Goal: Task Accomplishment & Management: Complete application form

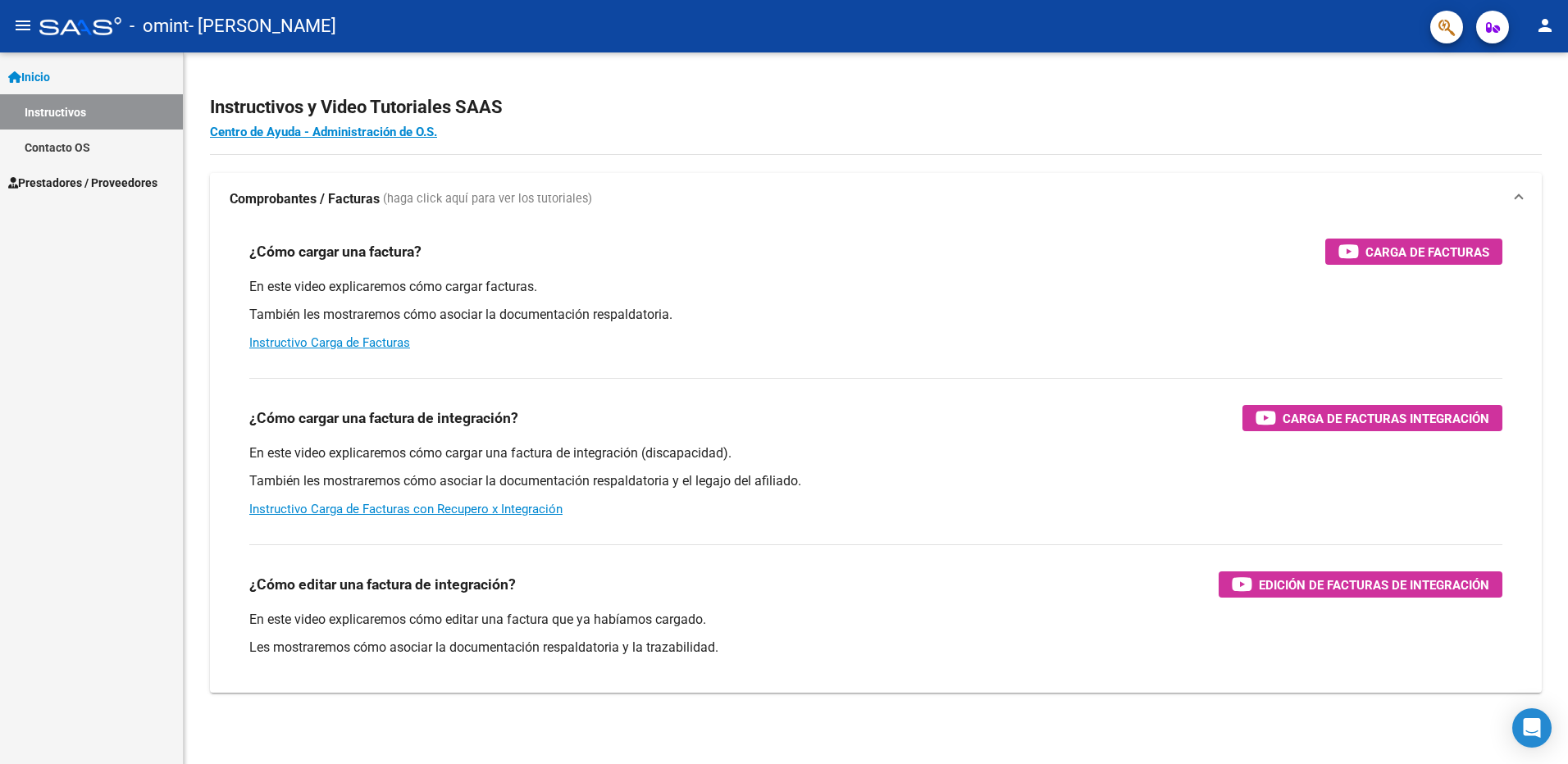
click at [38, 69] on span "Inicio" at bounding box center [29, 76] width 42 height 18
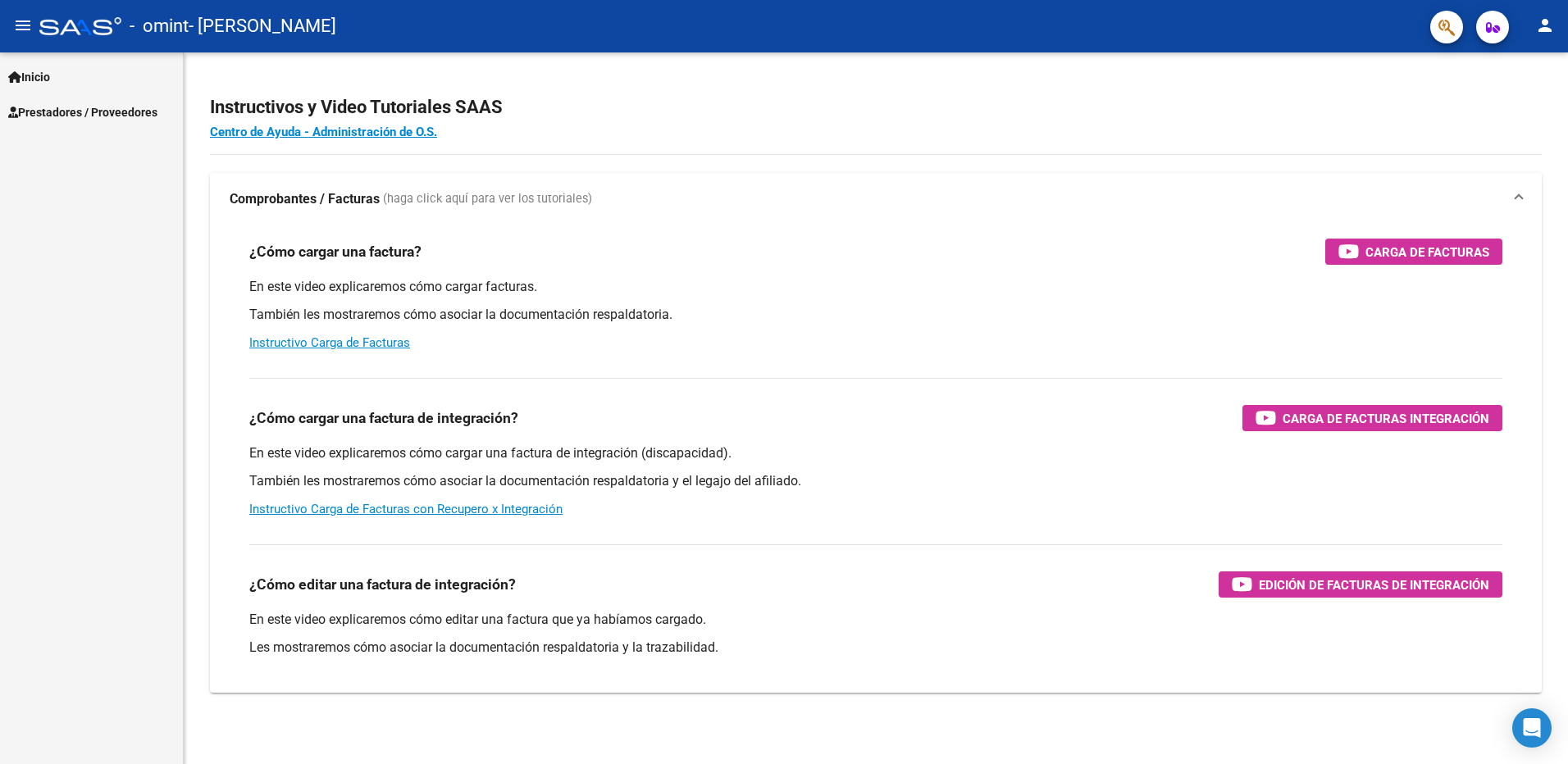
click at [65, 110] on span "Prestadores / Proveedores" at bounding box center [83, 112] width 149 height 18
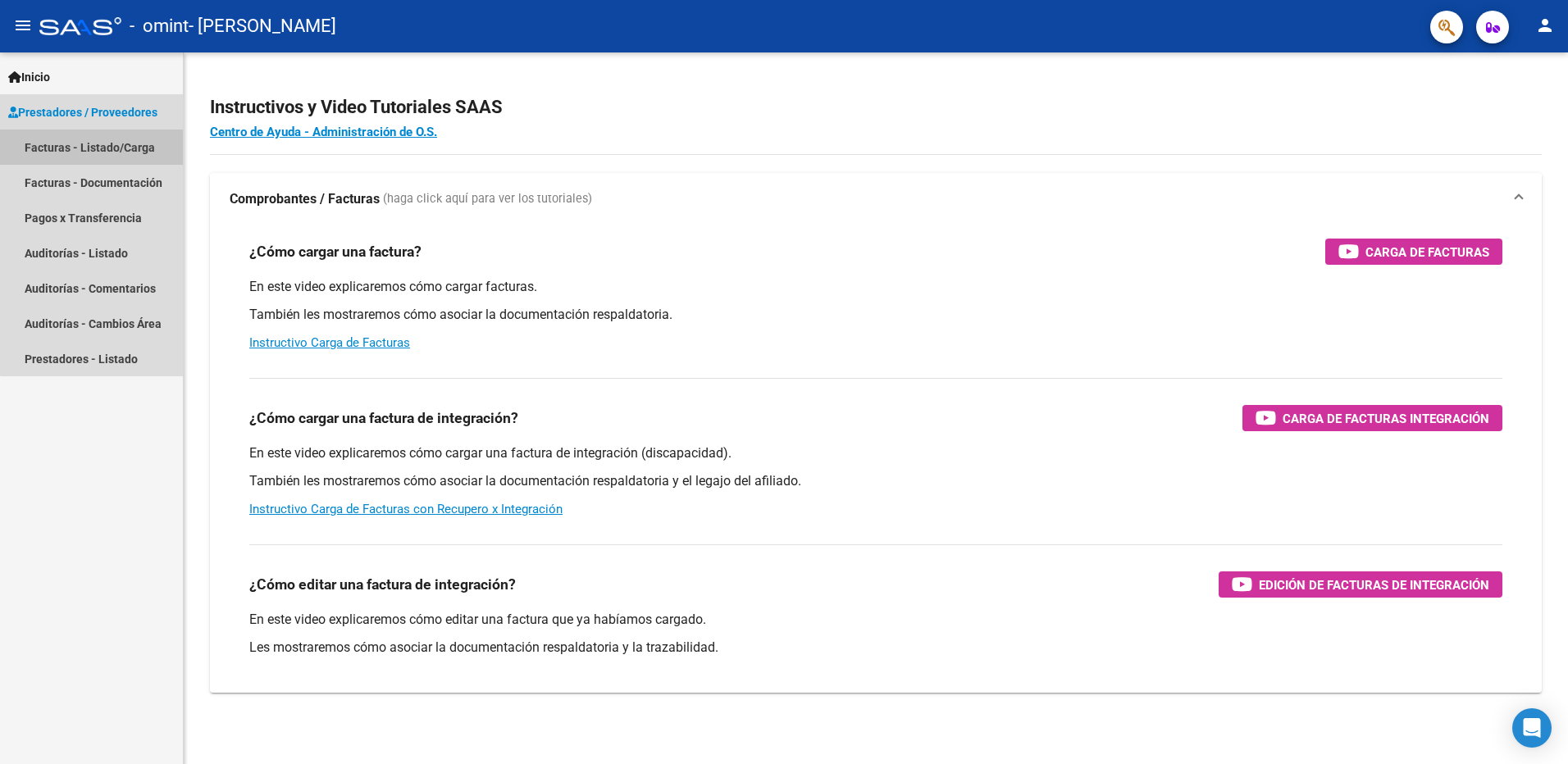
click at [94, 144] on link "Facturas - Listado/Carga" at bounding box center [92, 146] width 183 height 35
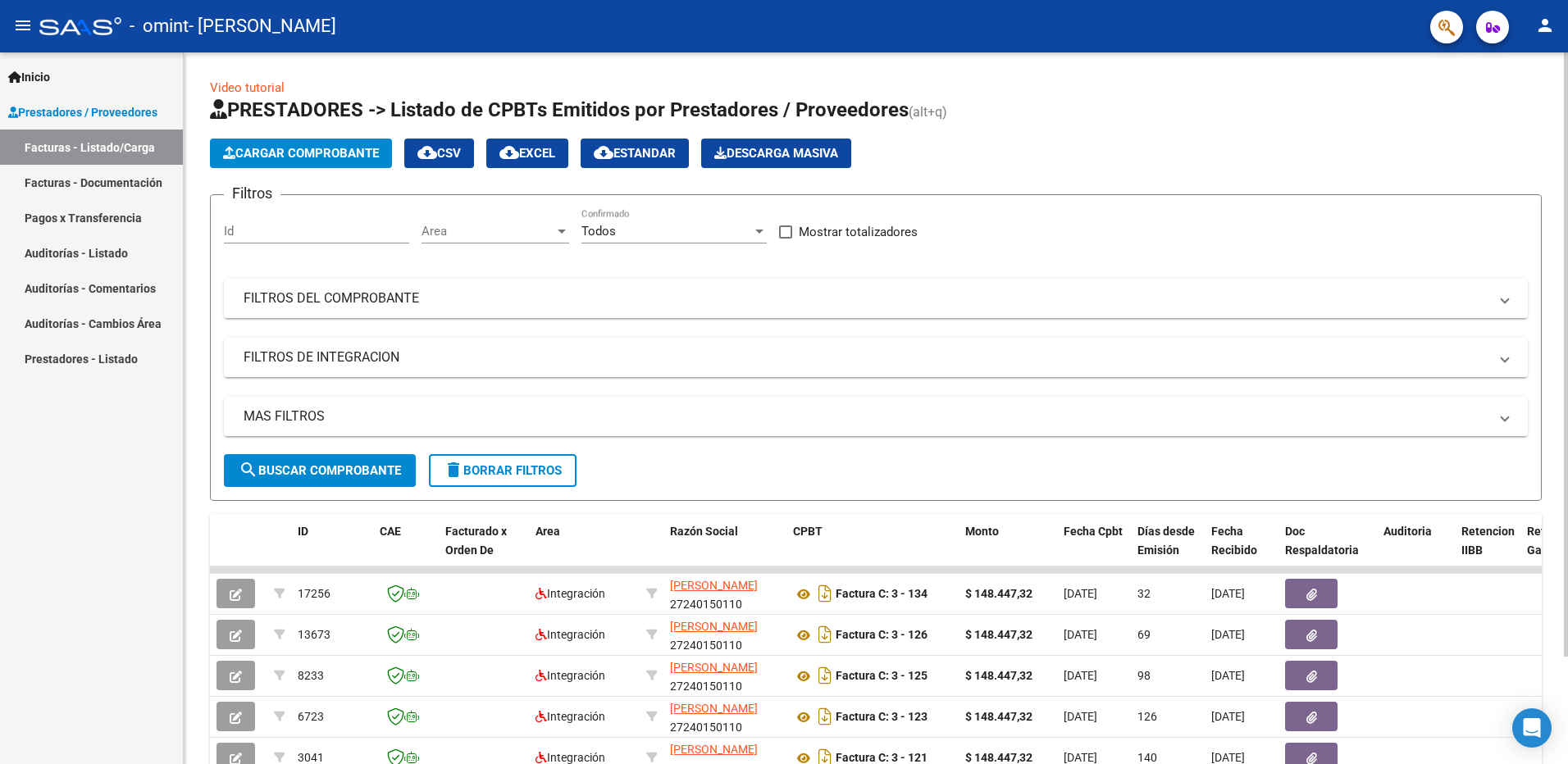
click at [342, 155] on span "Cargar Comprobante" at bounding box center [300, 154] width 156 height 15
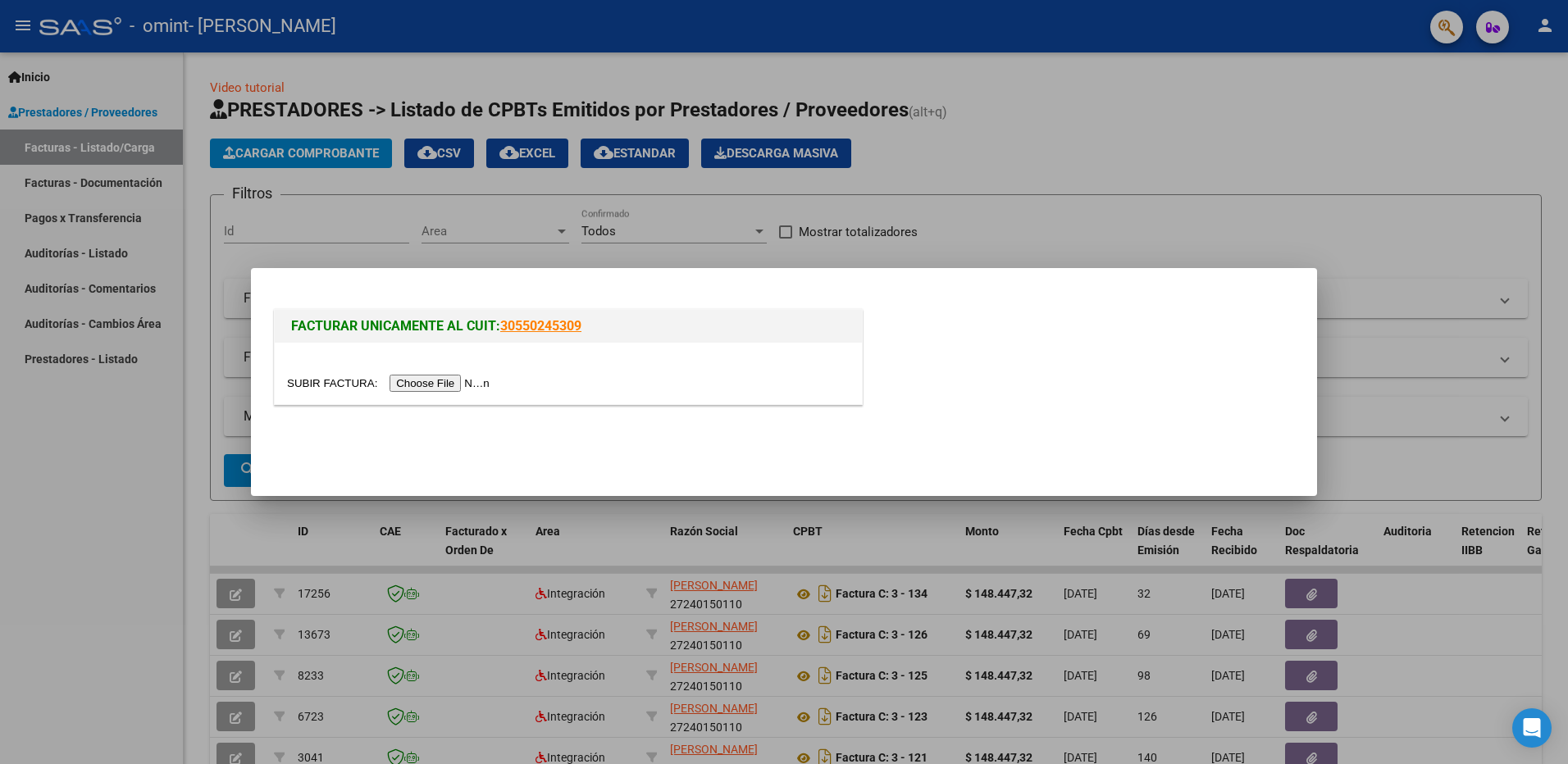
click at [412, 382] on input "file" at bounding box center [391, 383] width 208 height 17
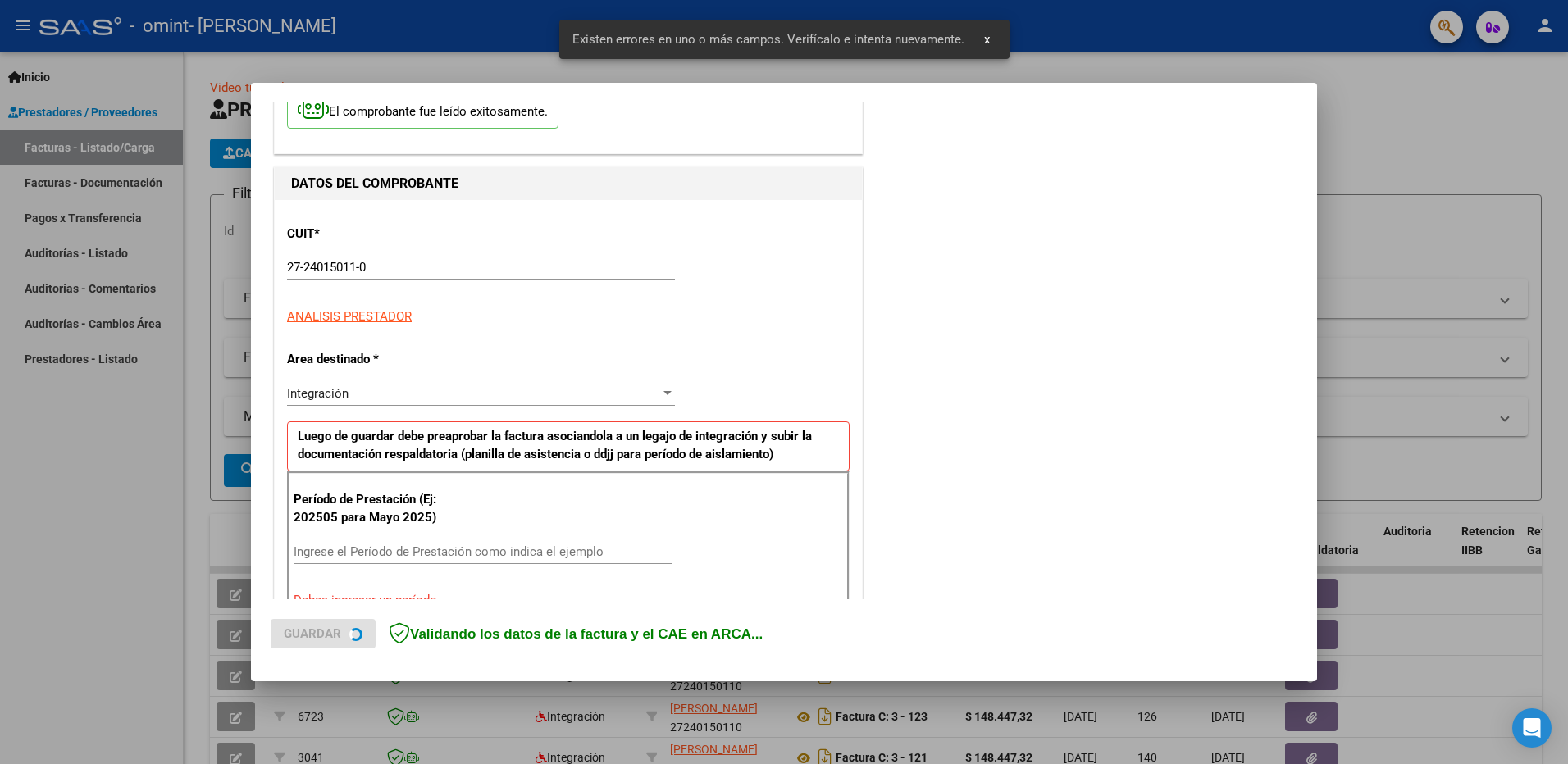
scroll to position [292, 0]
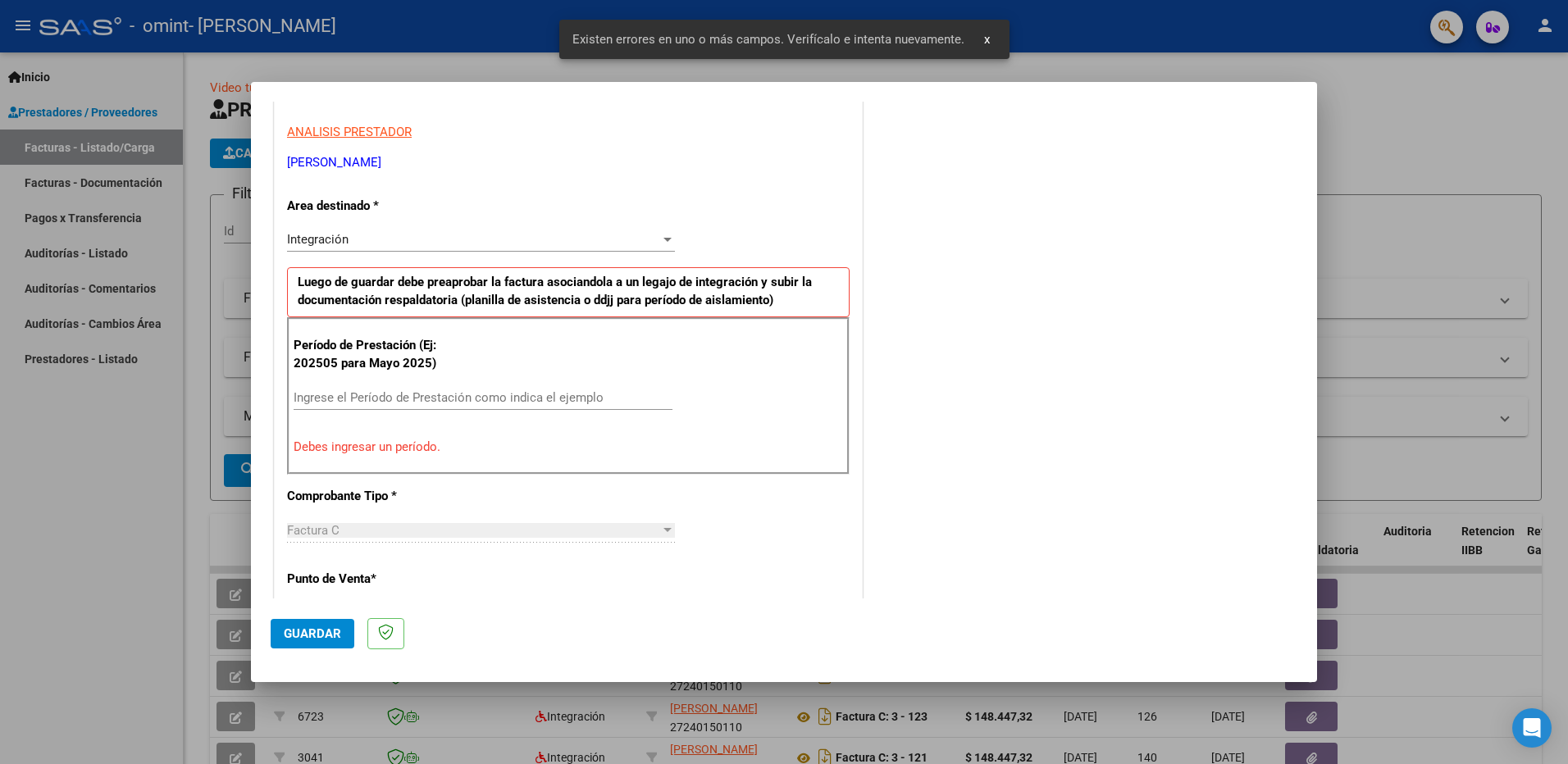
click at [377, 391] on input "Ingrese el Período de Prestación como indica el ejemplo" at bounding box center [483, 398] width 379 height 15
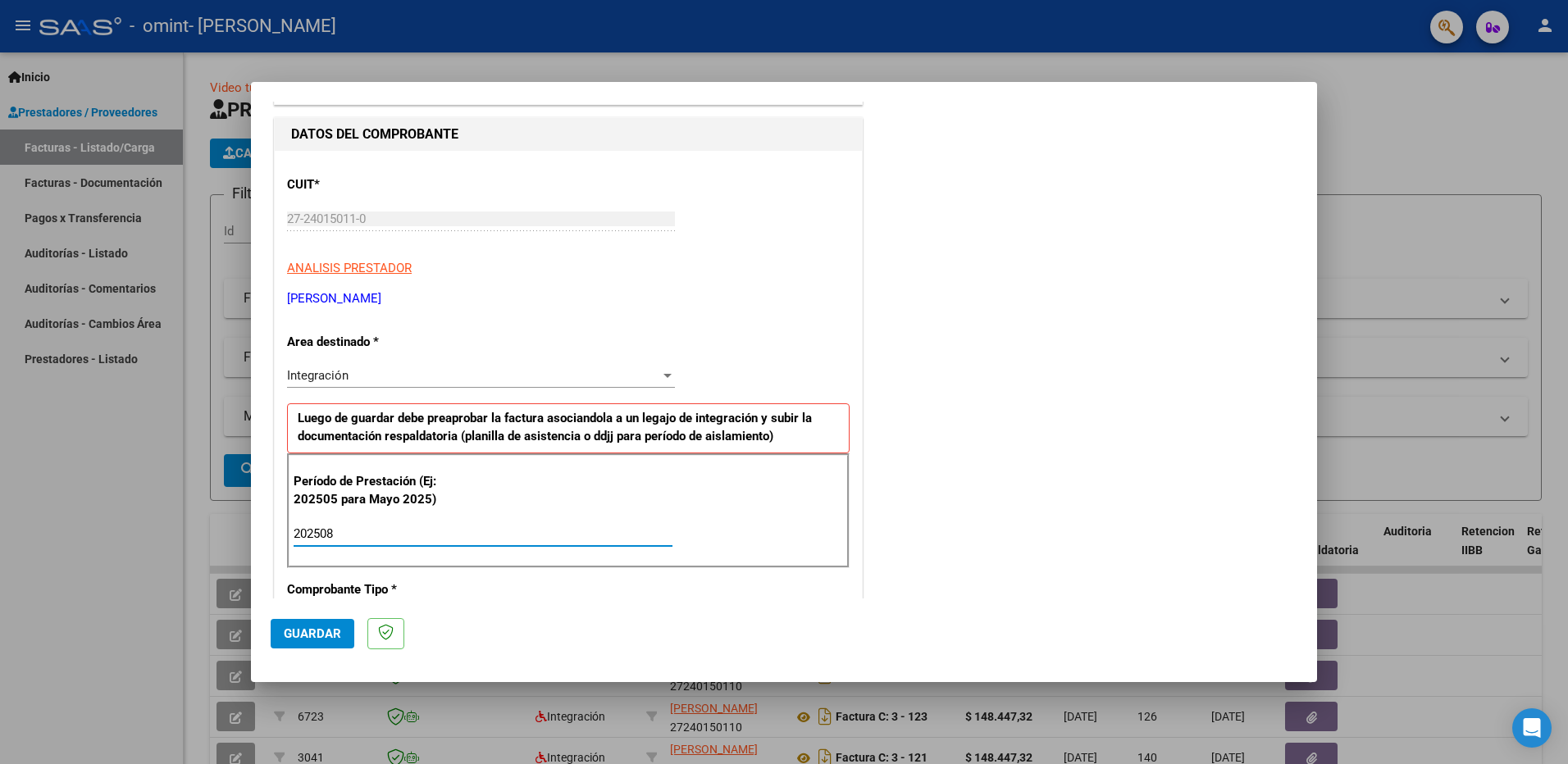
scroll to position [0, 0]
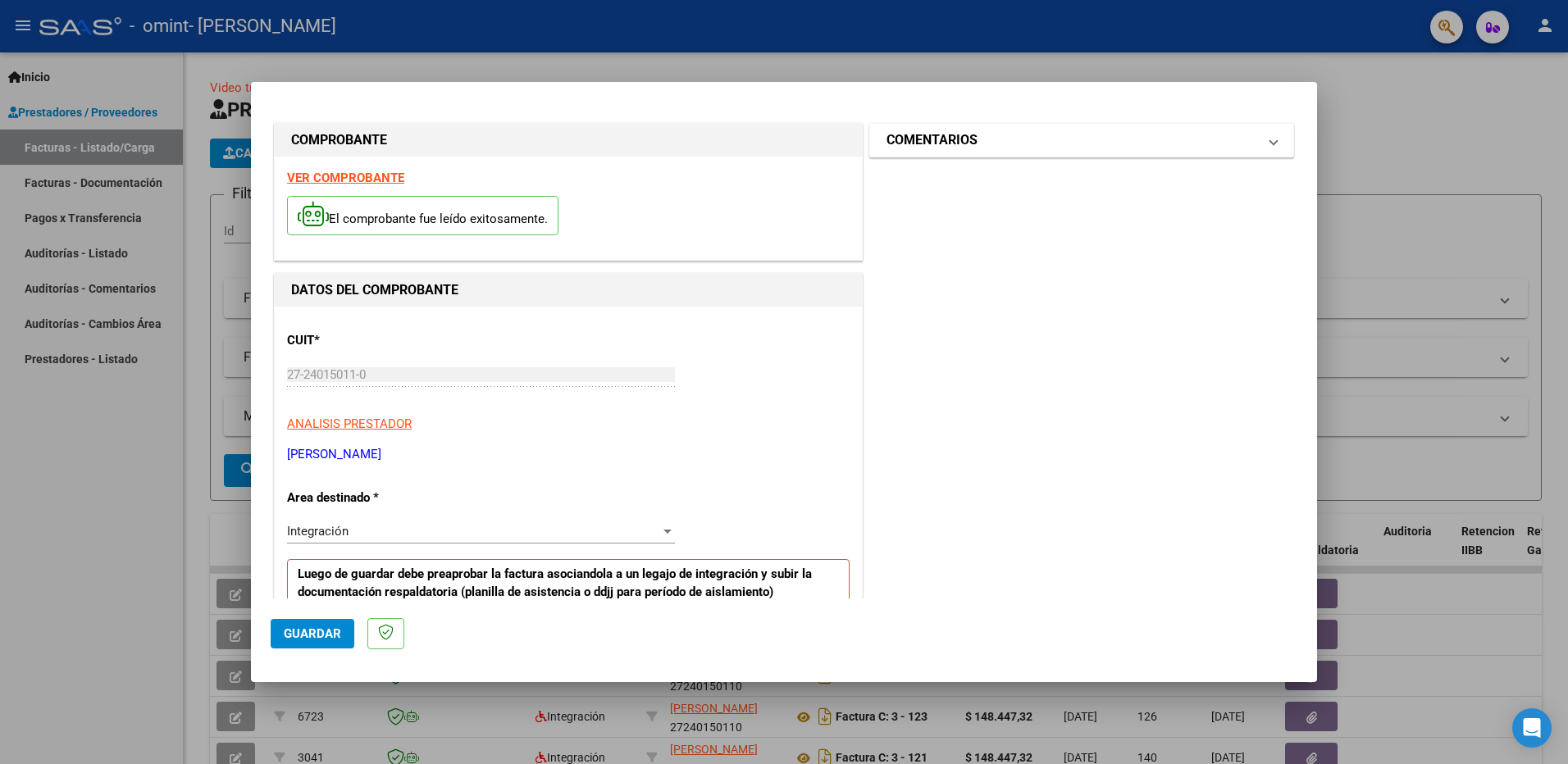
type input "202508"
click at [1250, 138] on span "COMENTARIOS" at bounding box center [1078, 140] width 384 height 20
click at [1248, 133] on span "COMENTARIOS" at bounding box center [1078, 140] width 384 height 20
click at [309, 636] on span "Guardar" at bounding box center [312, 634] width 58 height 15
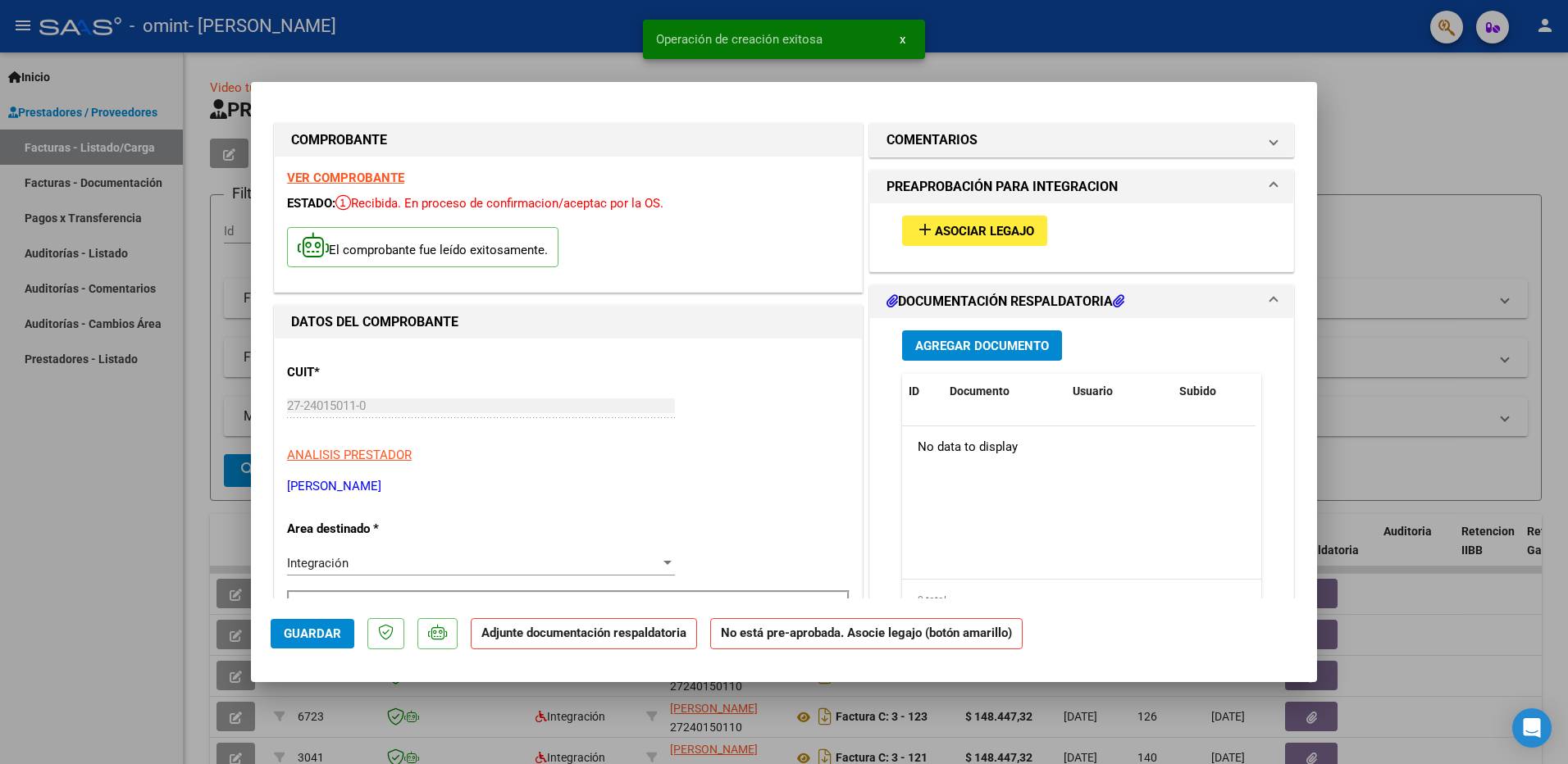
click at [959, 228] on span "Asociar Legajo" at bounding box center [984, 231] width 99 height 15
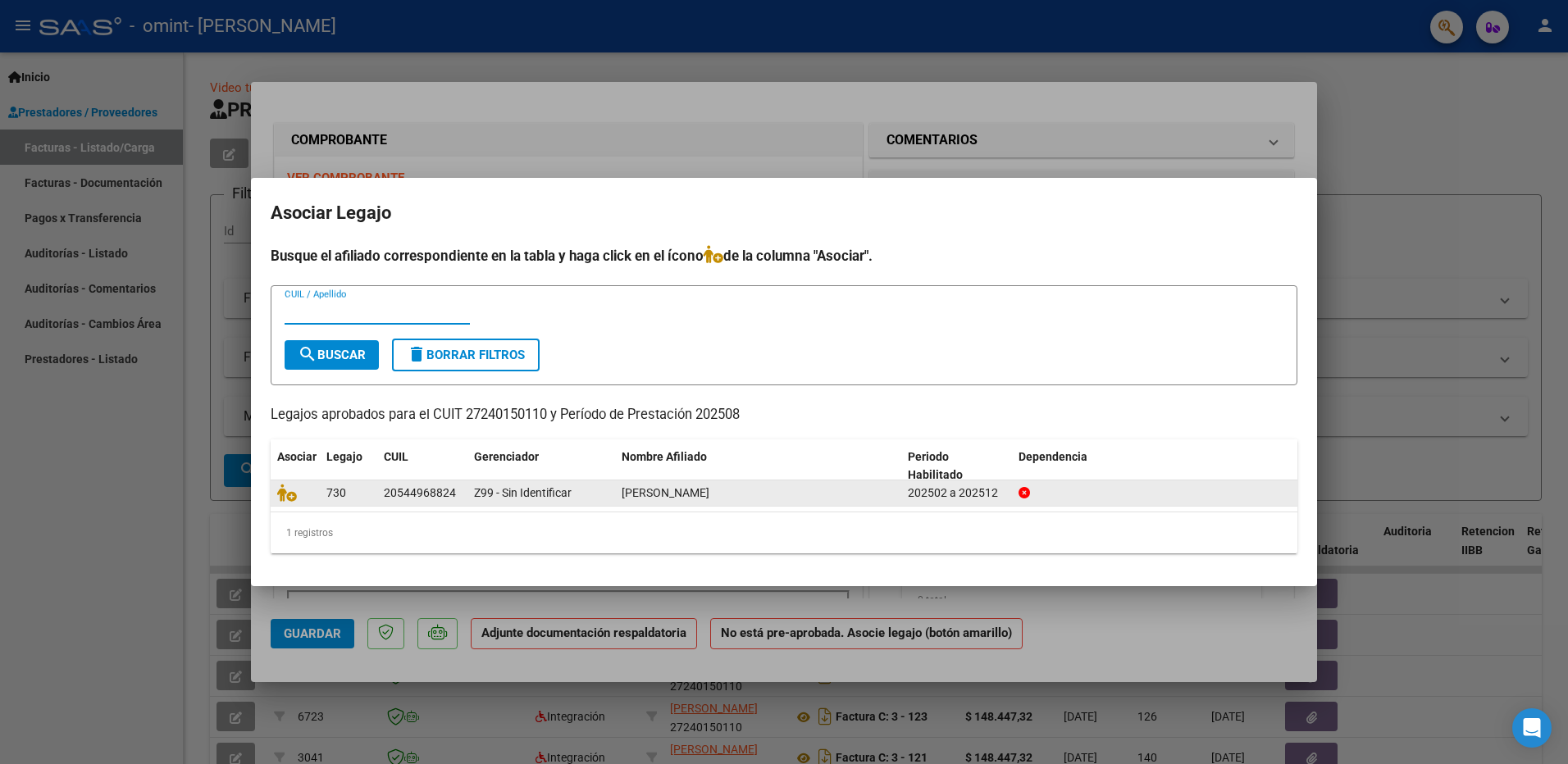
click at [430, 493] on div "20544968824" at bounding box center [420, 493] width 73 height 19
click at [376, 491] on datatable-body-cell "730" at bounding box center [348, 492] width 58 height 25
click at [669, 494] on span "[PERSON_NAME]" at bounding box center [665, 493] width 88 height 13
click at [1021, 492] on icon at bounding box center [1025, 492] width 11 height 11
click at [982, 492] on div "202502 a 202512" at bounding box center [956, 493] width 97 height 19
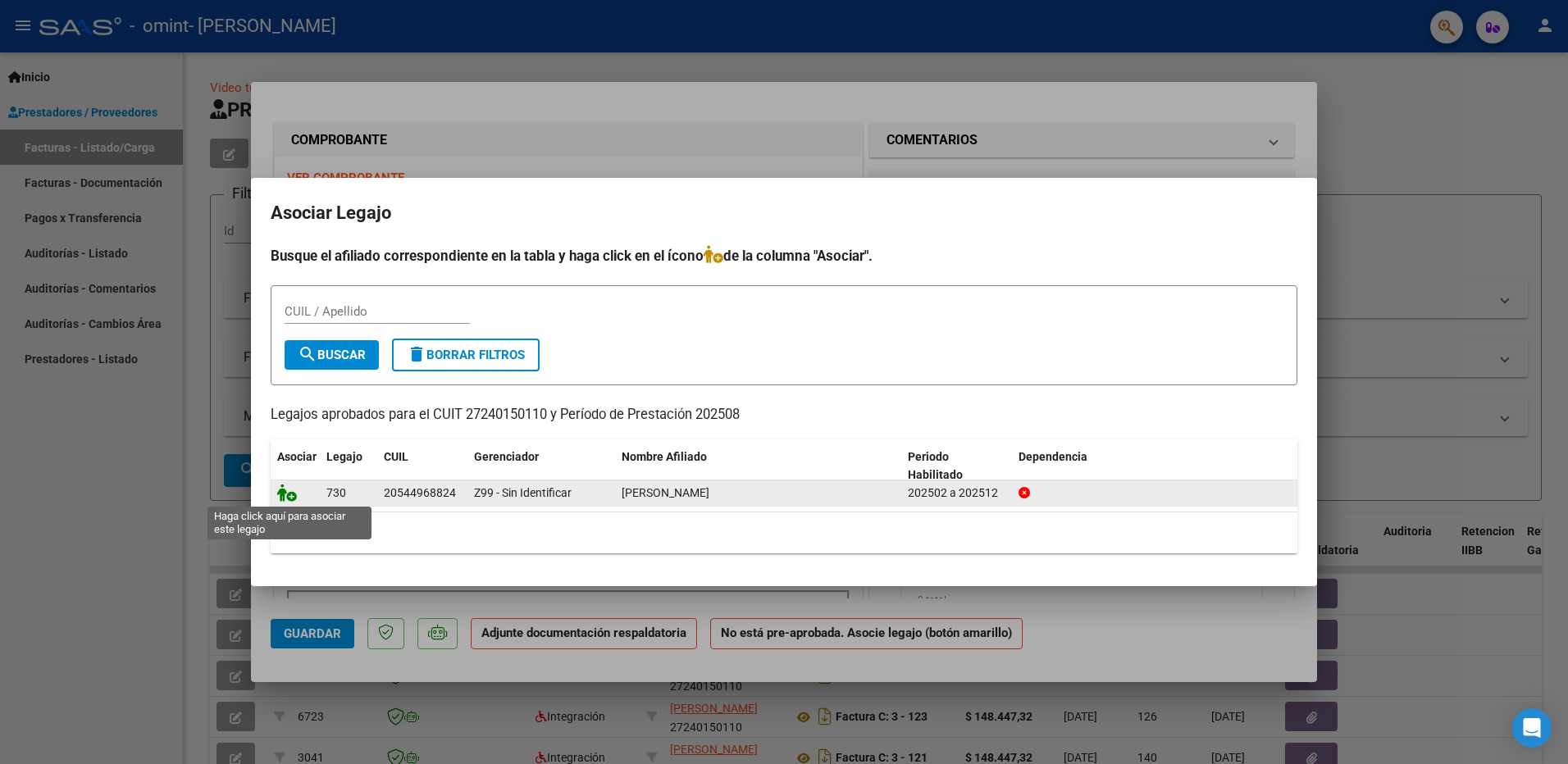
click at [295, 493] on icon at bounding box center [287, 492] width 20 height 18
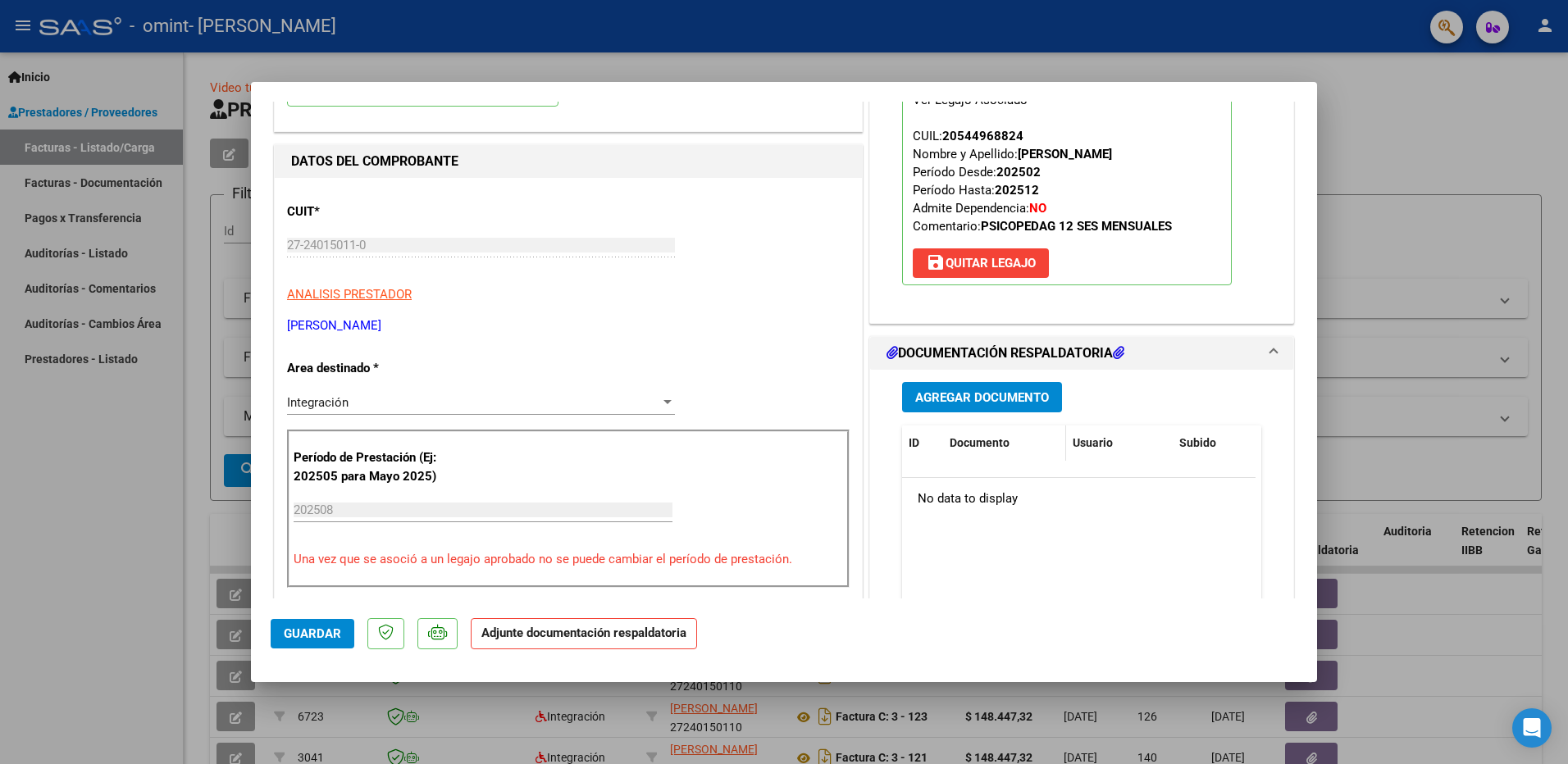
scroll to position [164, 0]
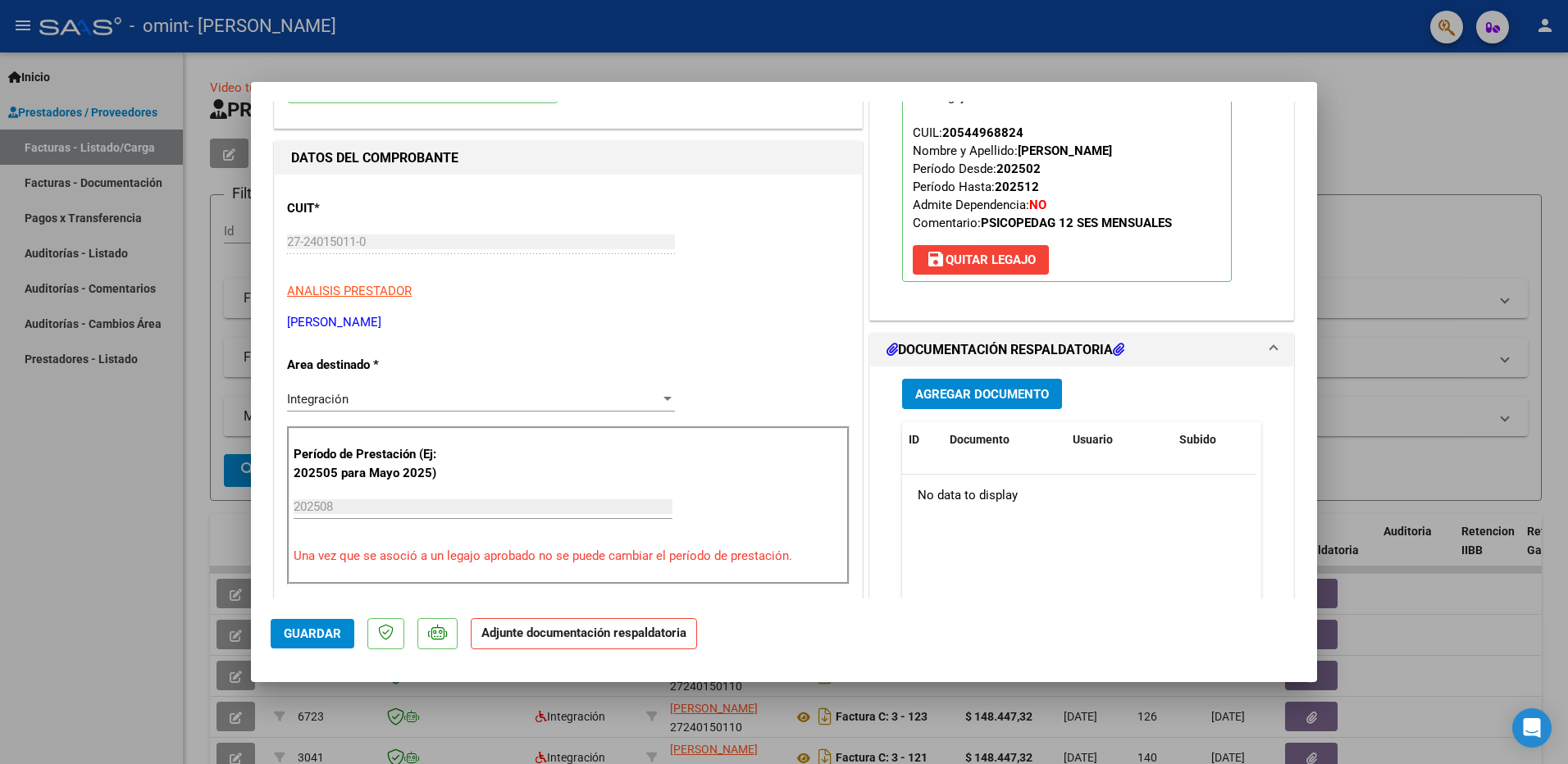
click at [980, 407] on button "Agregar Documento" at bounding box center [982, 394] width 160 height 30
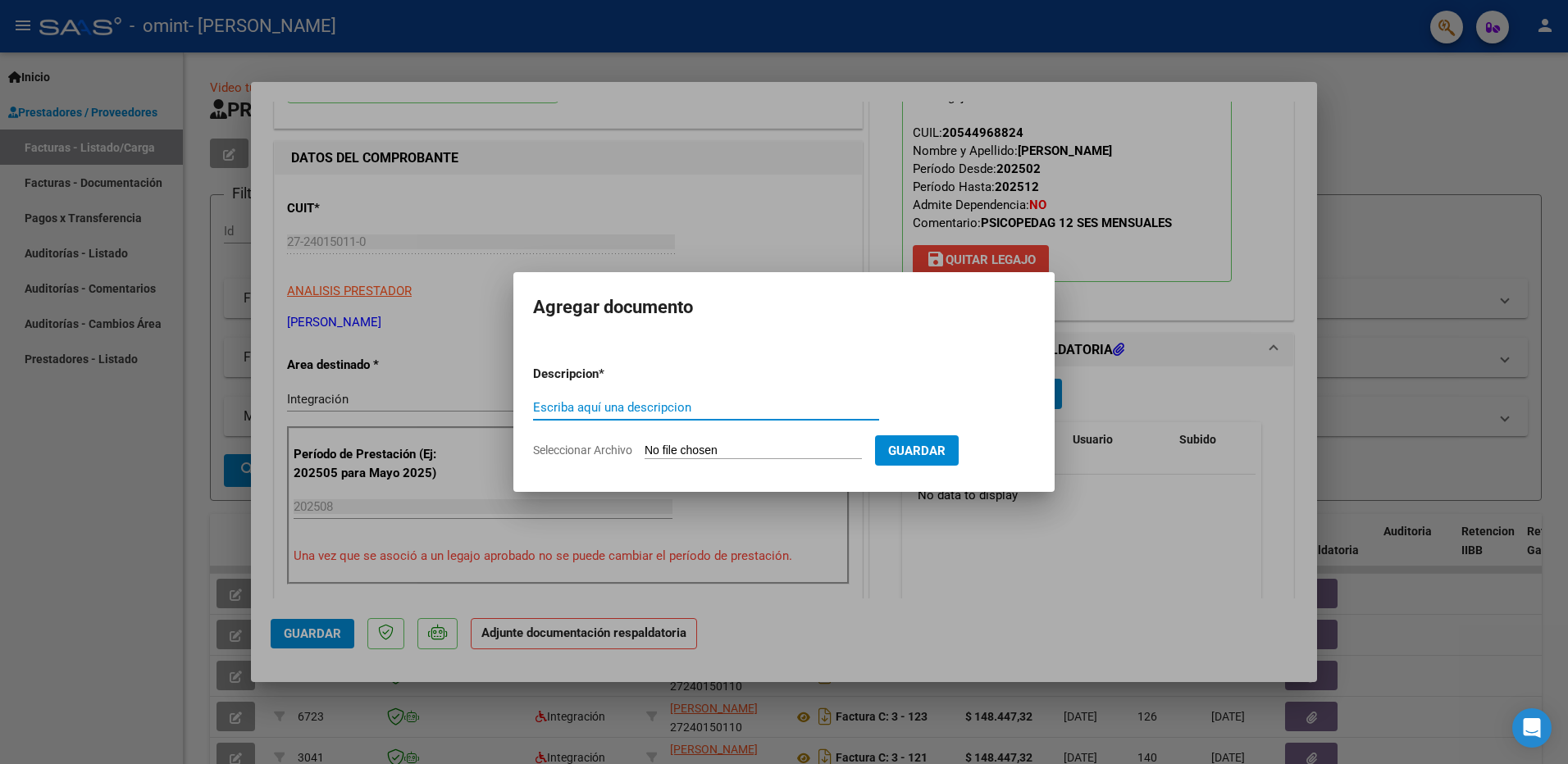
click at [690, 409] on input "Escriba aquí una descripcion" at bounding box center [706, 407] width 346 height 15
drag, startPoint x: 610, startPoint y: 445, endPoint x: 705, endPoint y: 448, distance: 95.0
click at [609, 447] on span "Seleccionar Archivo" at bounding box center [582, 450] width 99 height 13
click at [644, 447] on input "Seleccionar Archivo" at bounding box center [753, 451] width 217 height 16
click at [672, 447] on input "Seleccionar Archivo" at bounding box center [753, 451] width 217 height 16
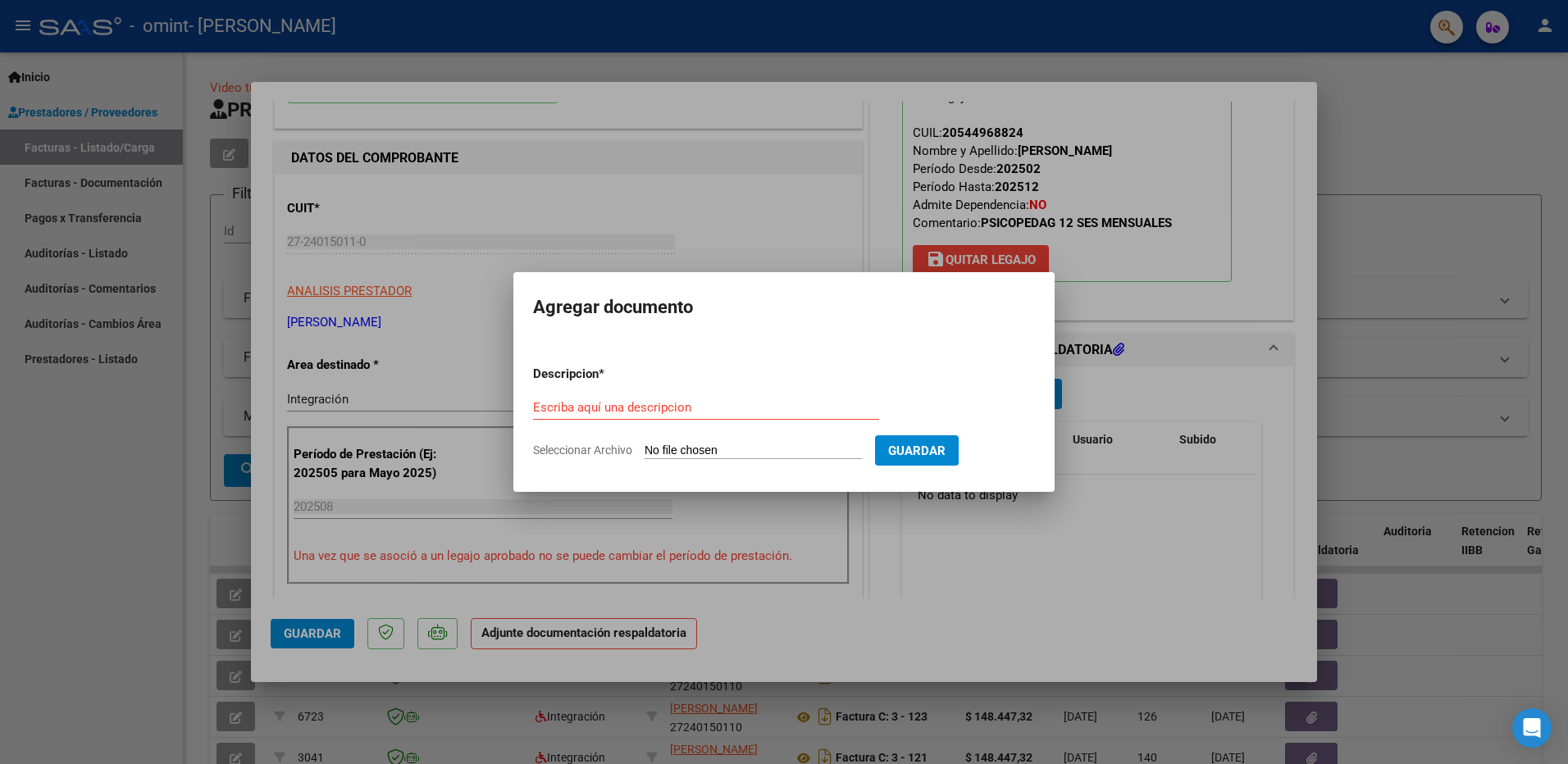
type input "C:\fakepath\7 PLANILLA ASISTENCIA AGOSTO.pdf"
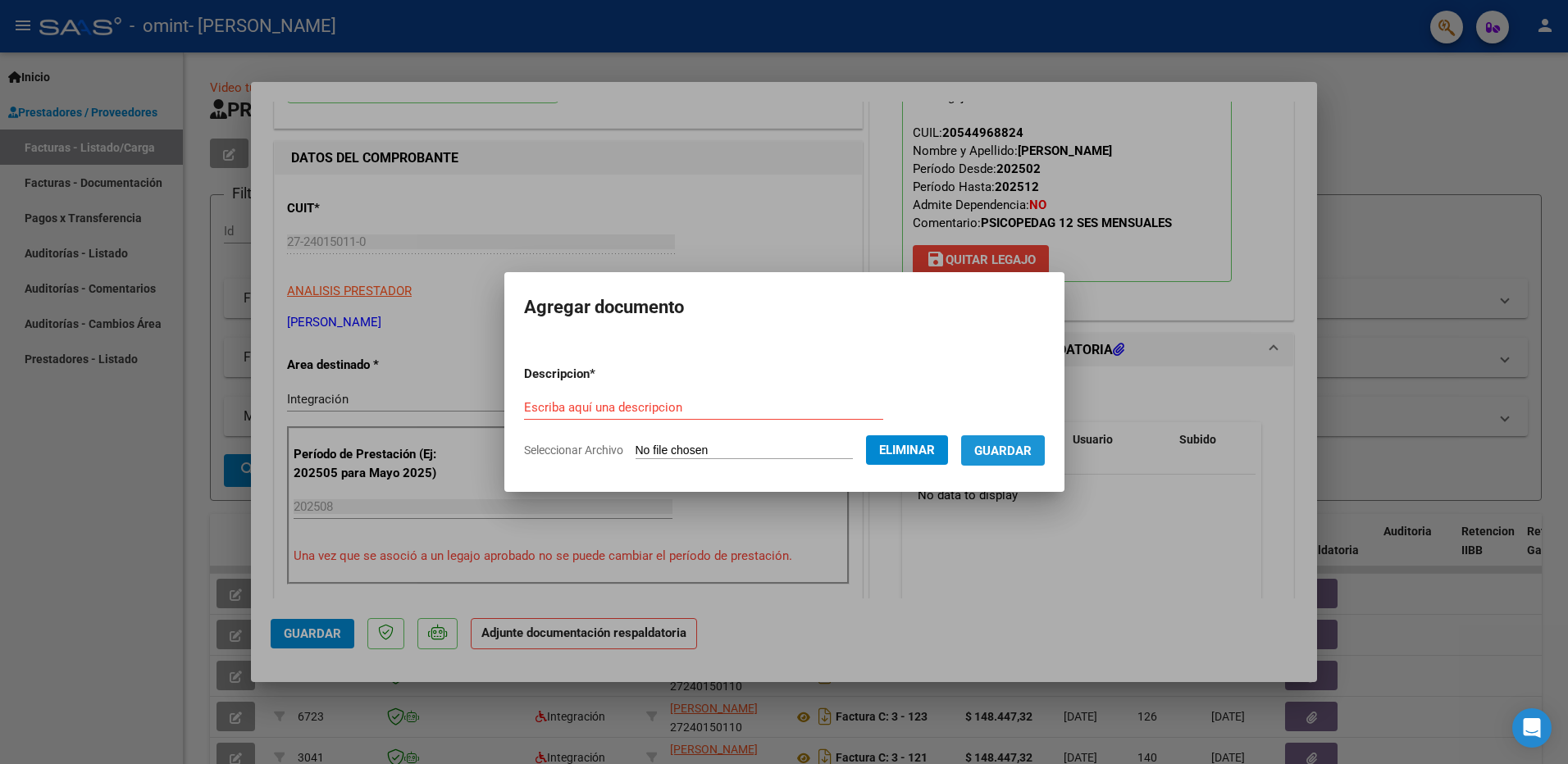
click at [993, 454] on span "Guardar" at bounding box center [1003, 451] width 58 height 15
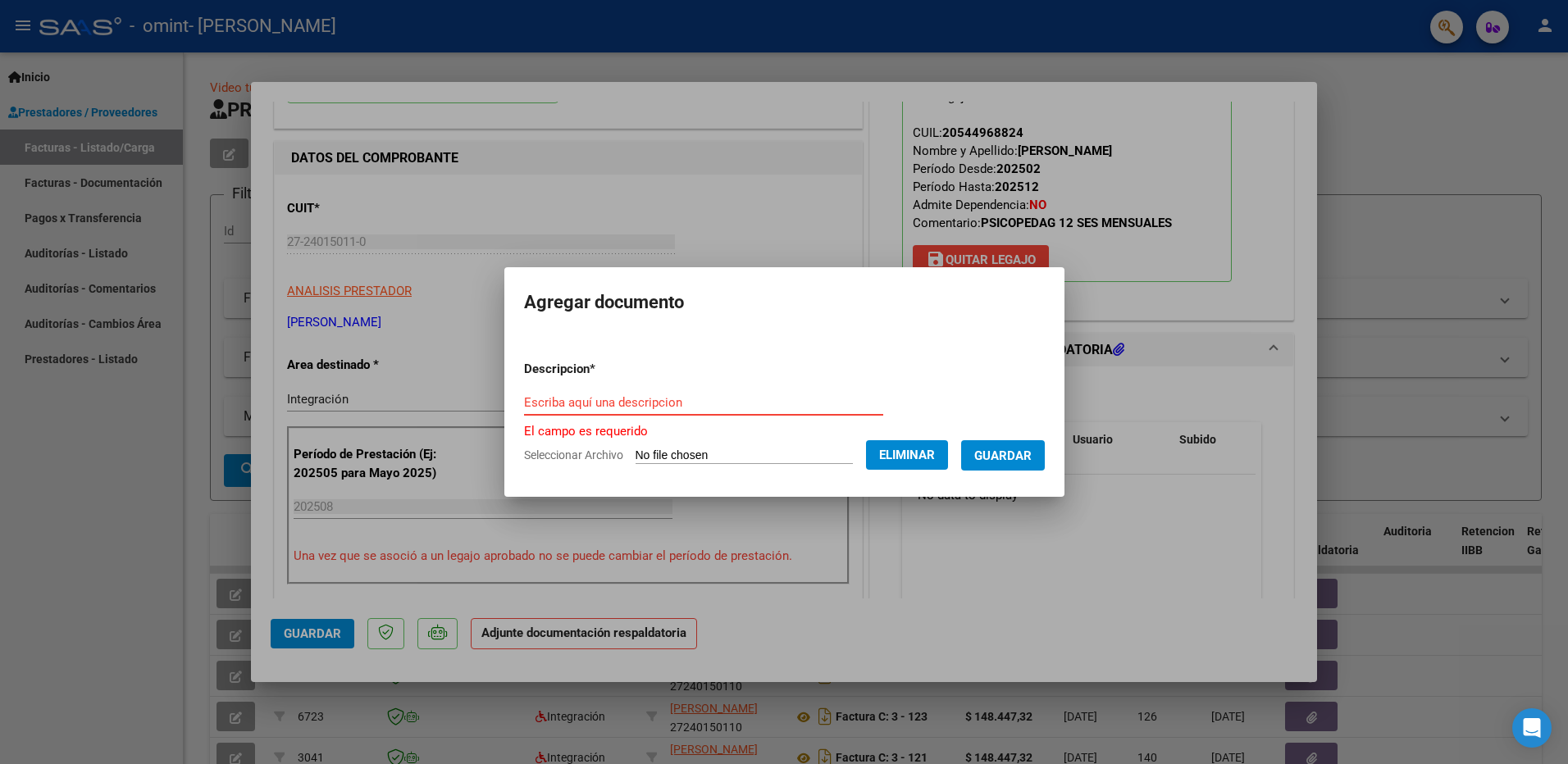
click at [707, 408] on input "Escriba aquí una descripcion" at bounding box center [704, 403] width 359 height 15
click at [688, 400] on input "Escriba aquí una descripcion" at bounding box center [704, 403] width 359 height 15
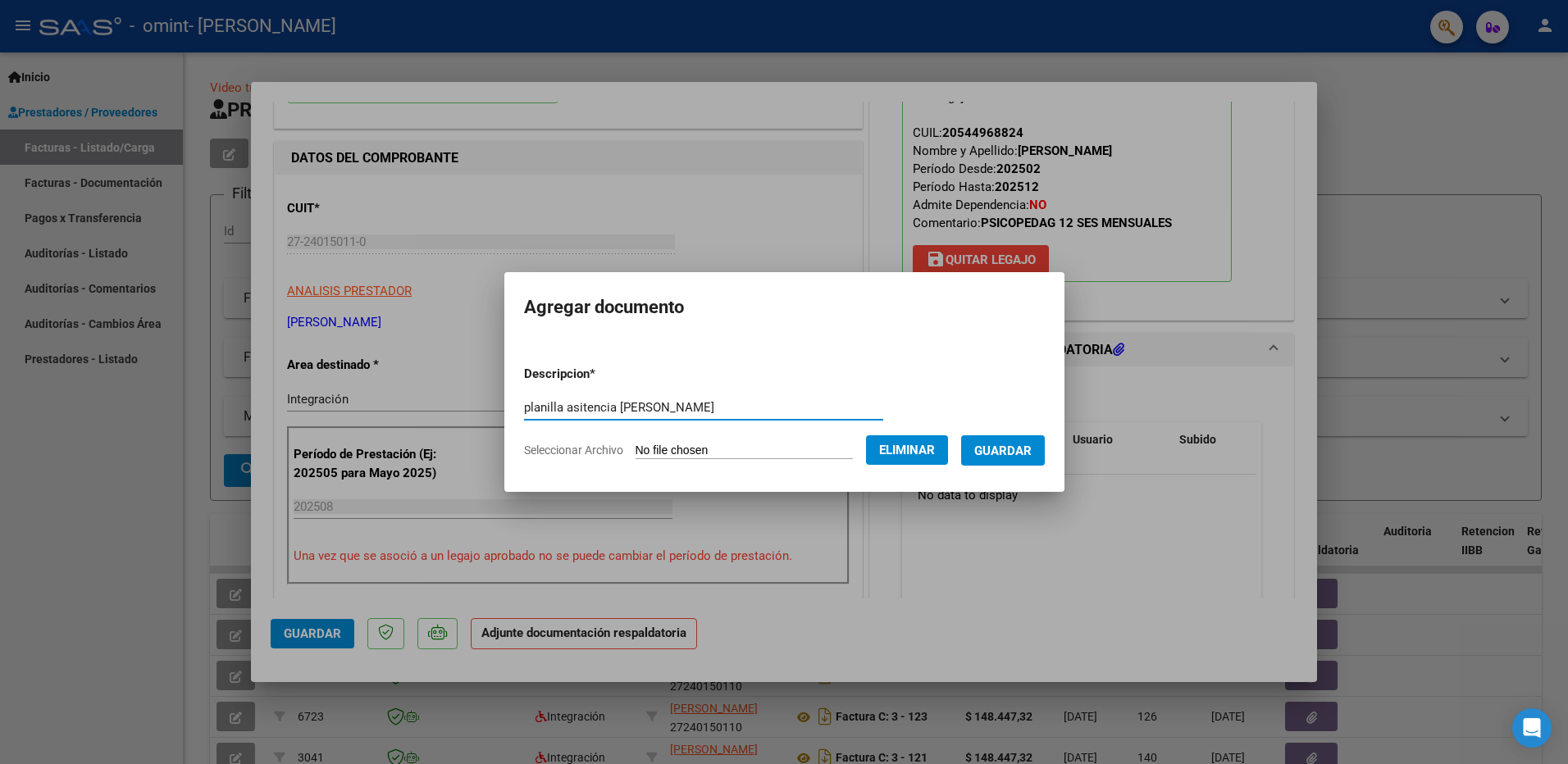
type input "planilla asitencia [PERSON_NAME]"
click at [1009, 453] on span "Guardar" at bounding box center [1003, 451] width 58 height 15
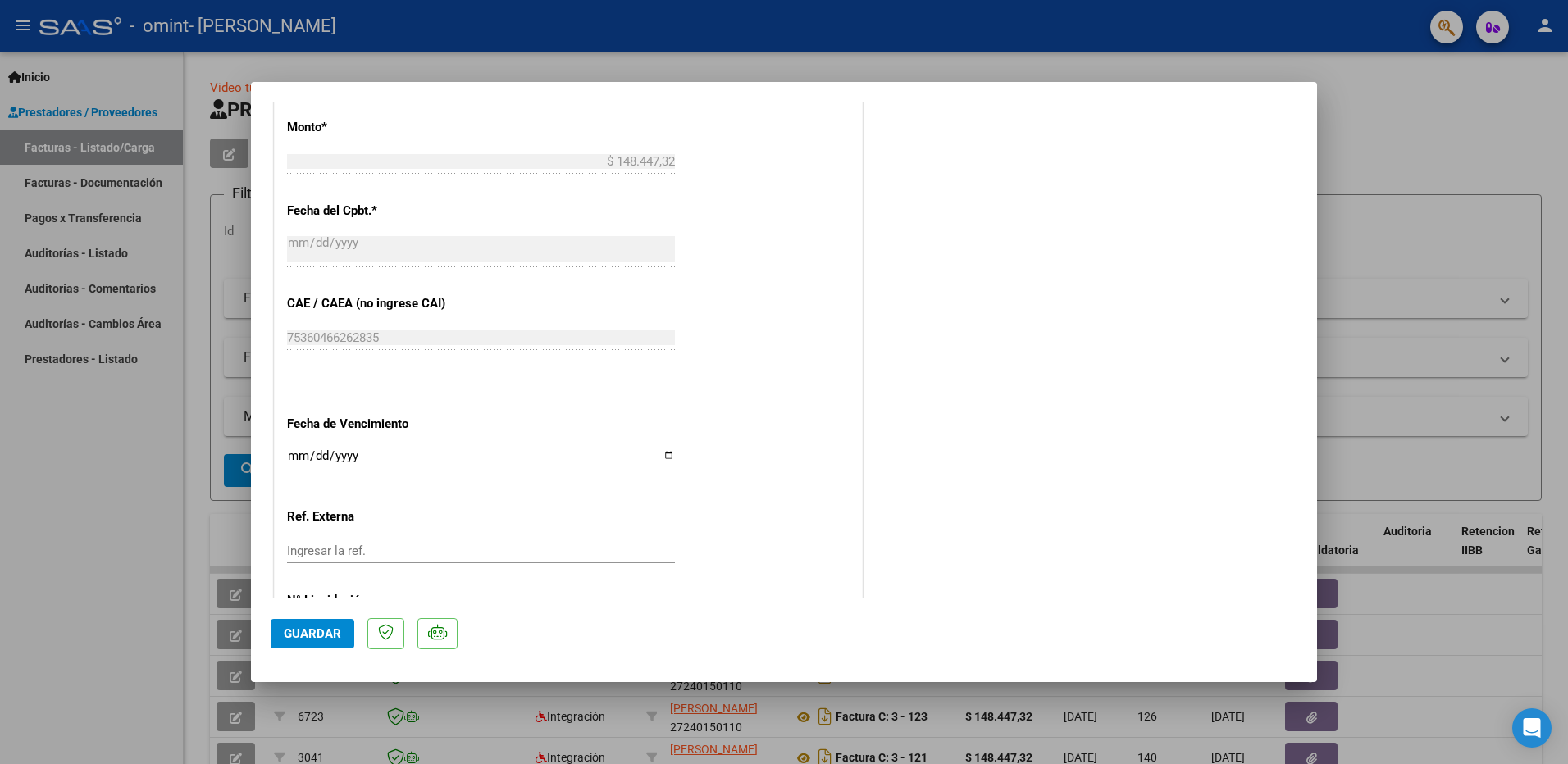
scroll to position [971, 0]
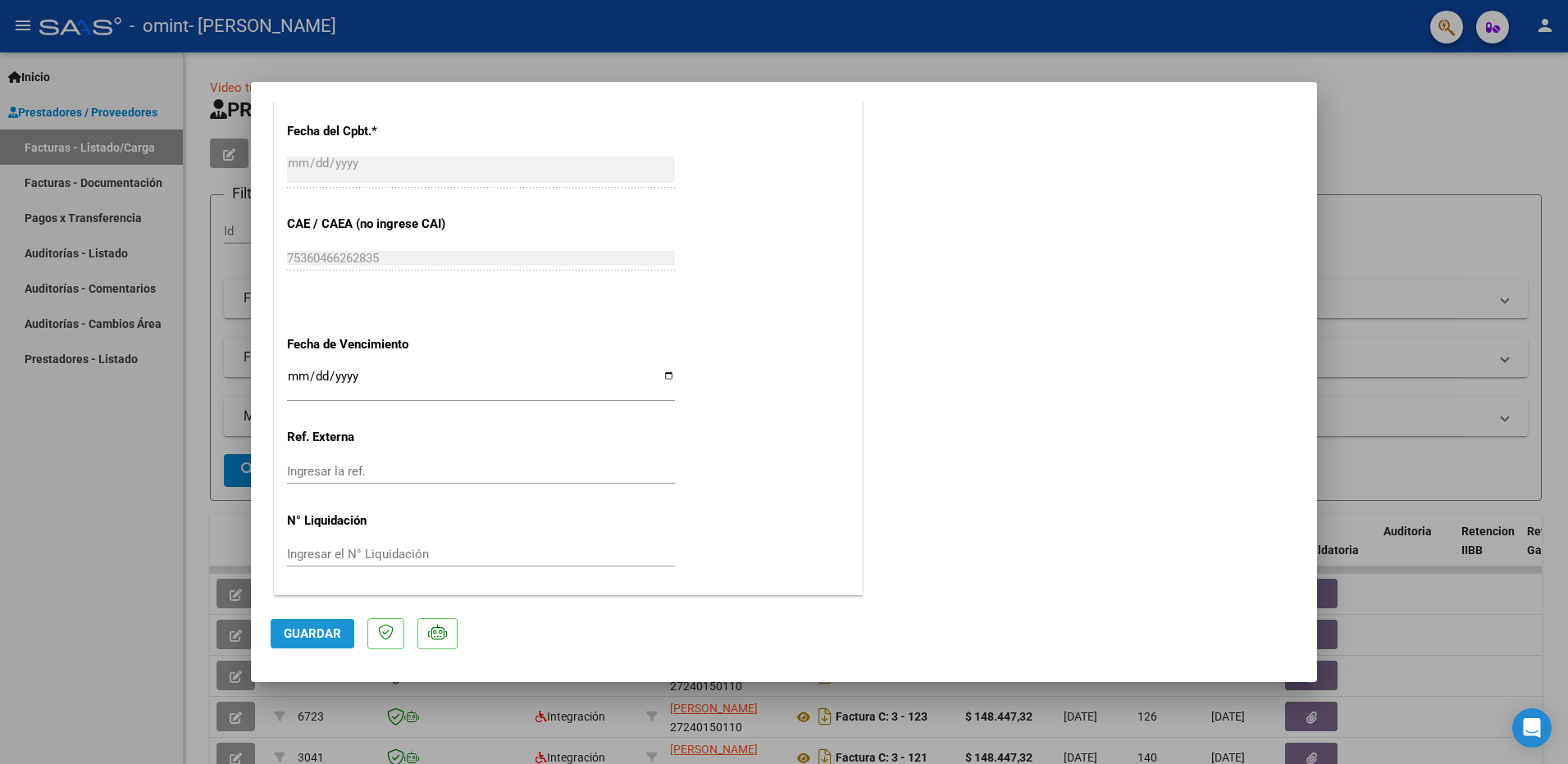
click at [322, 626] on span "Guardar" at bounding box center [312, 634] width 58 height 15
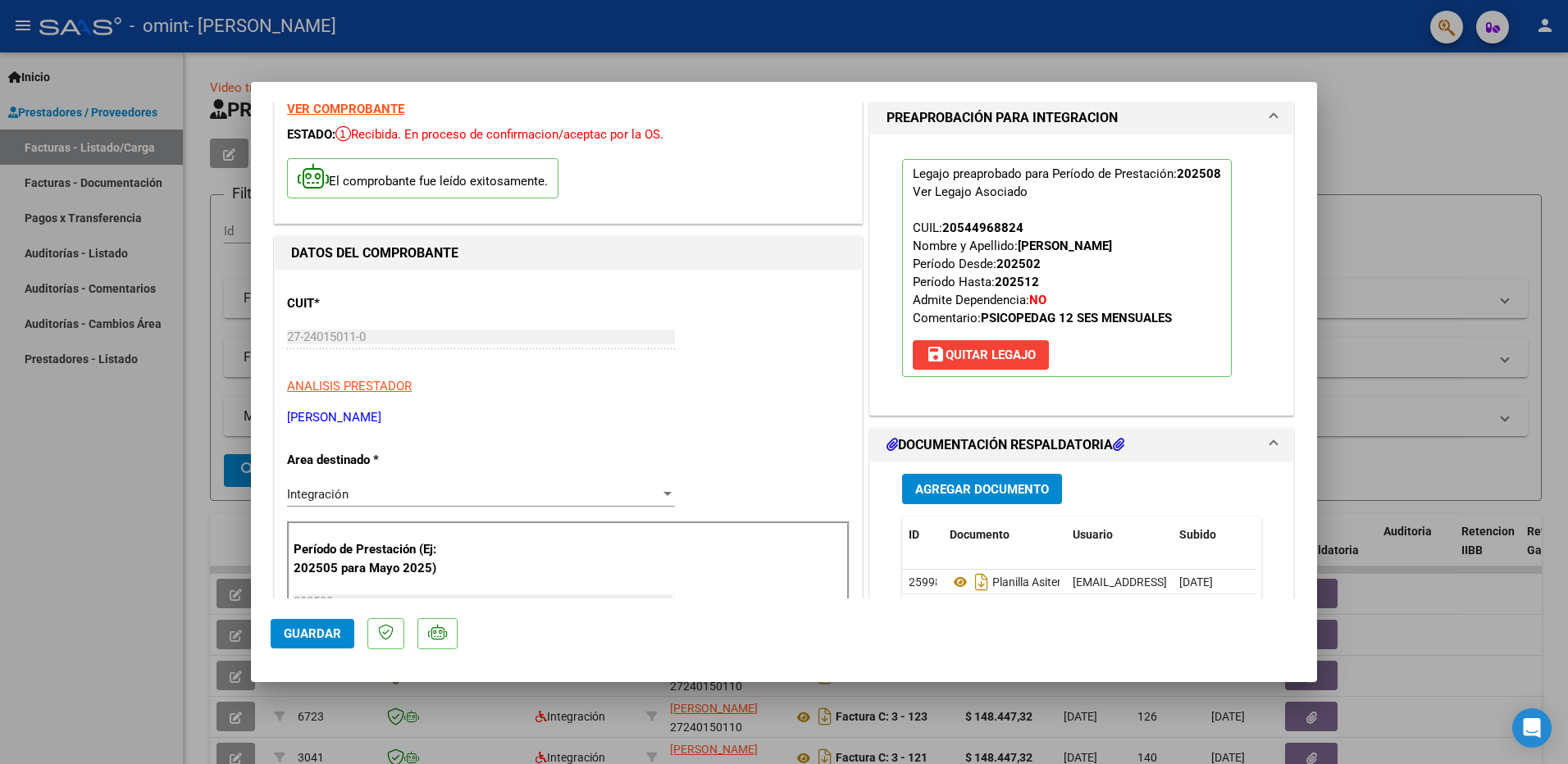
scroll to position [0, 0]
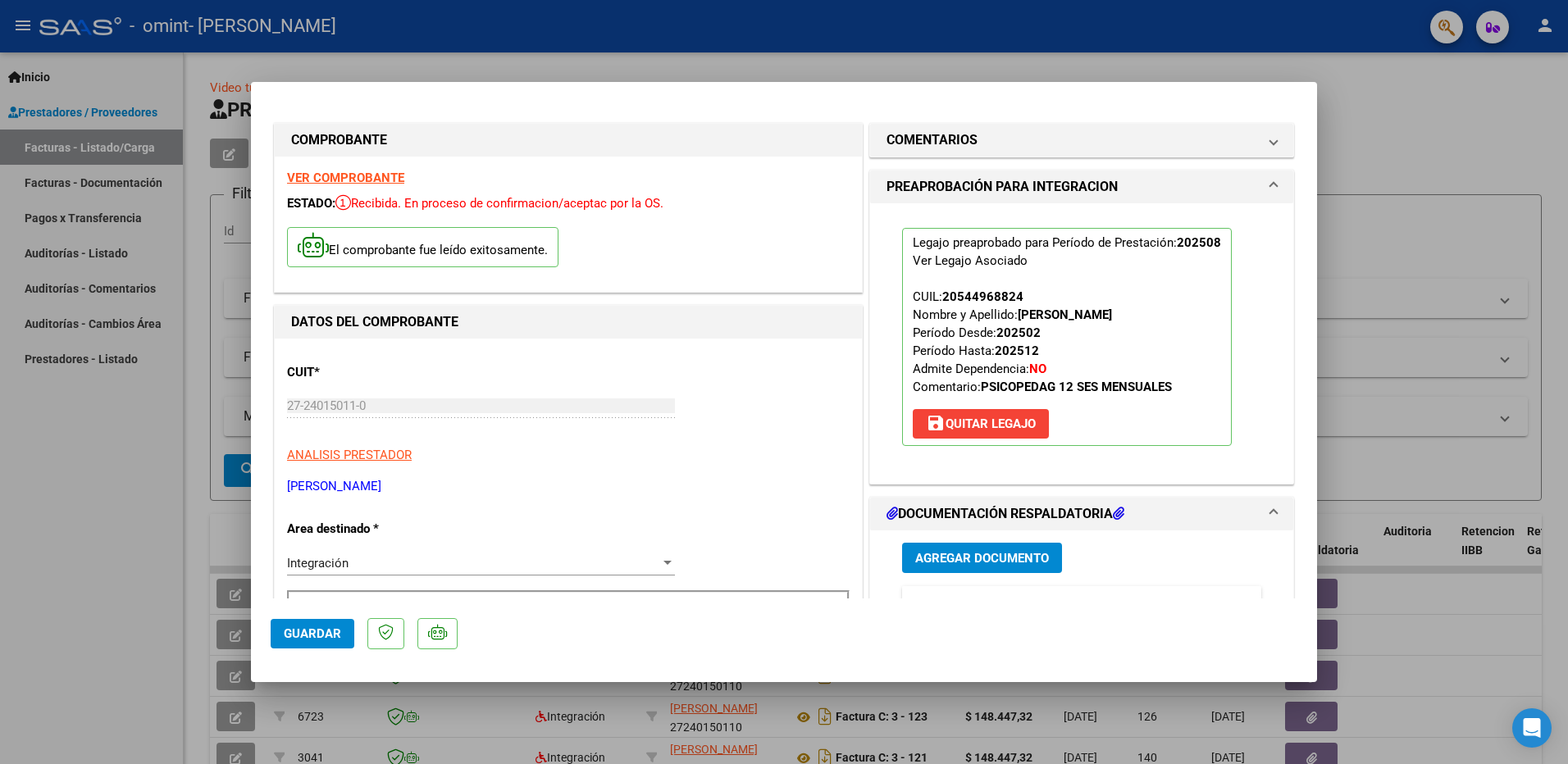
click at [1377, 110] on div at bounding box center [784, 382] width 1568 height 764
type input "$ 0,00"
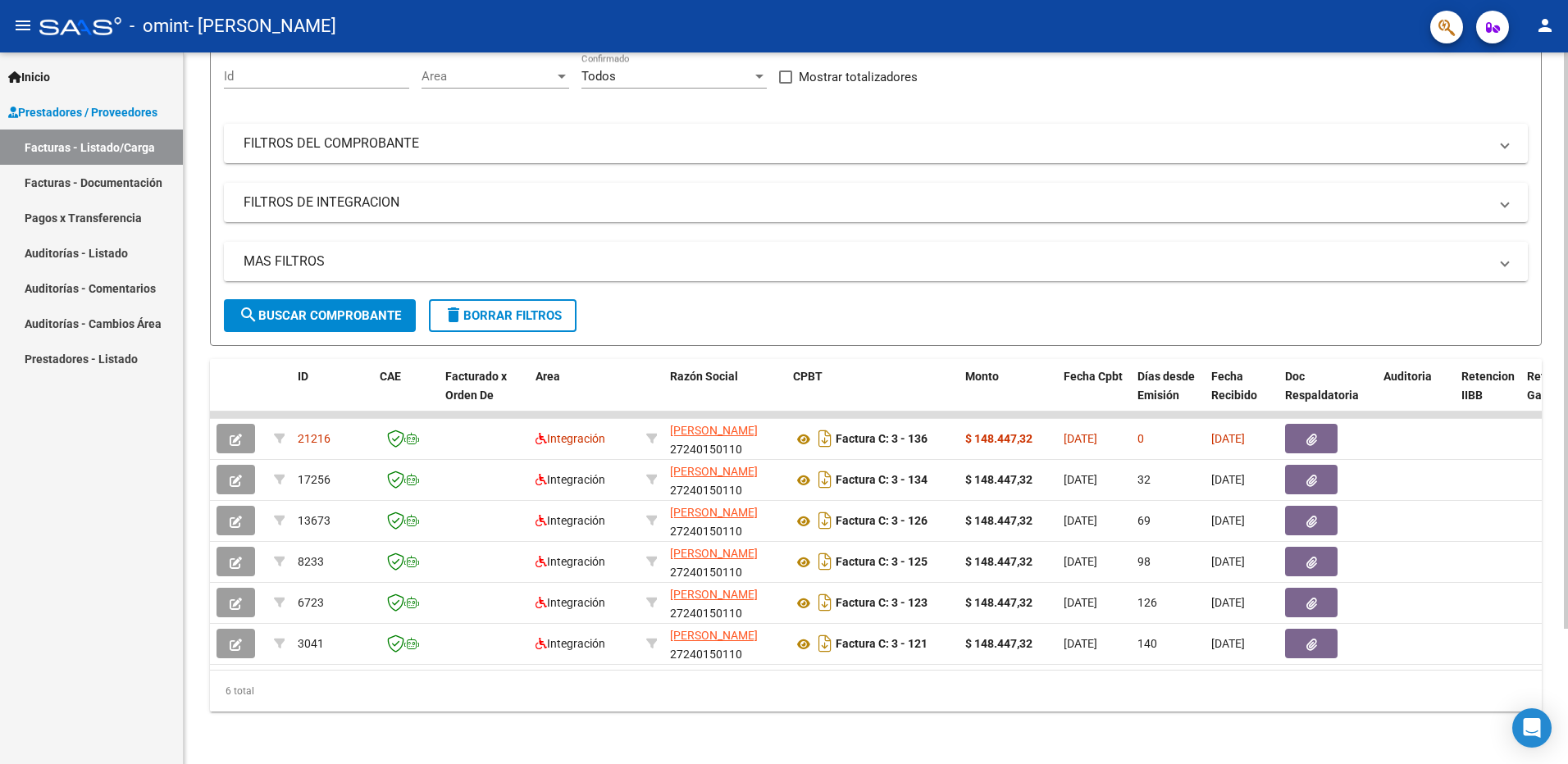
scroll to position [167, 0]
